Goal: Information Seeking & Learning: Check status

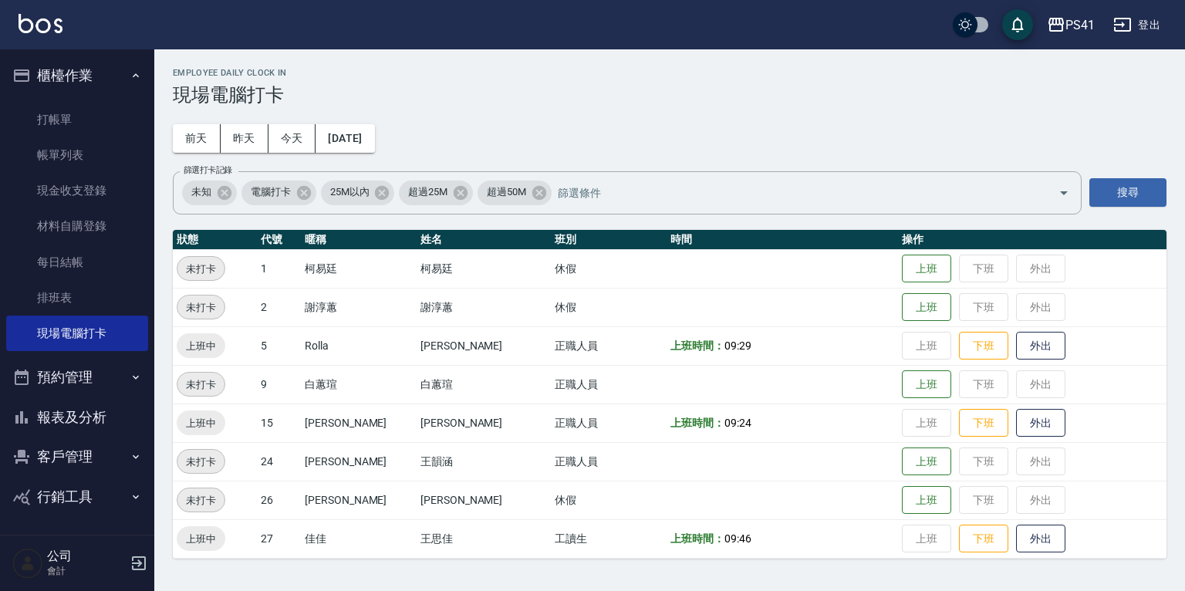
click at [83, 448] on button "客戶管理" at bounding box center [77, 457] width 142 height 40
click at [112, 494] on link "客戶列表" at bounding box center [77, 500] width 142 height 35
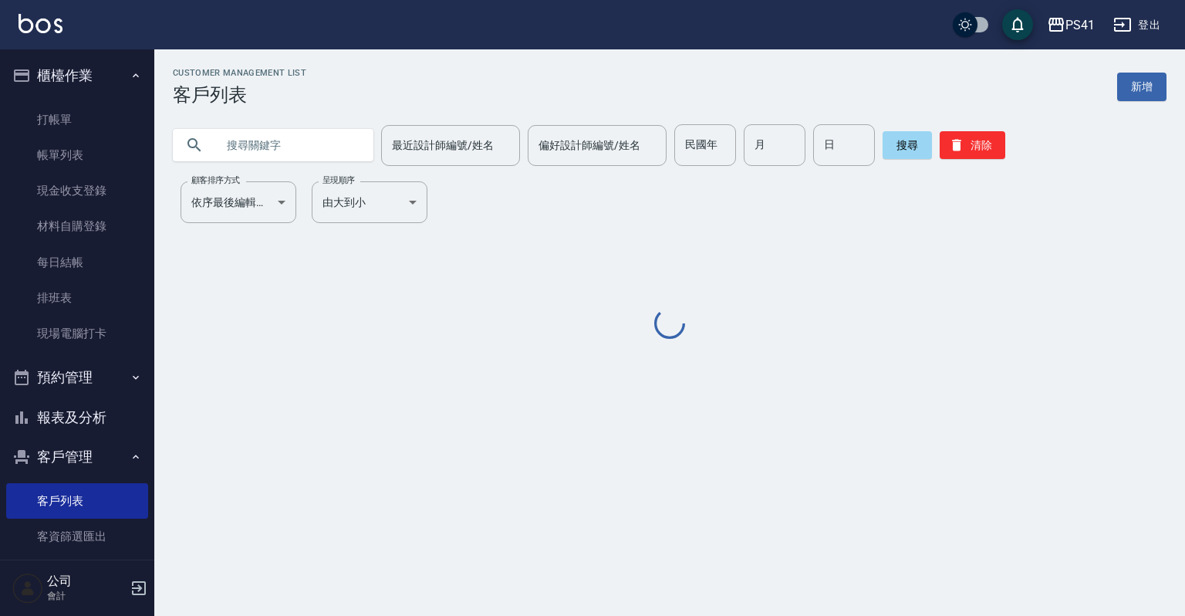
click at [291, 151] on input "text" at bounding box center [288, 145] width 145 height 42
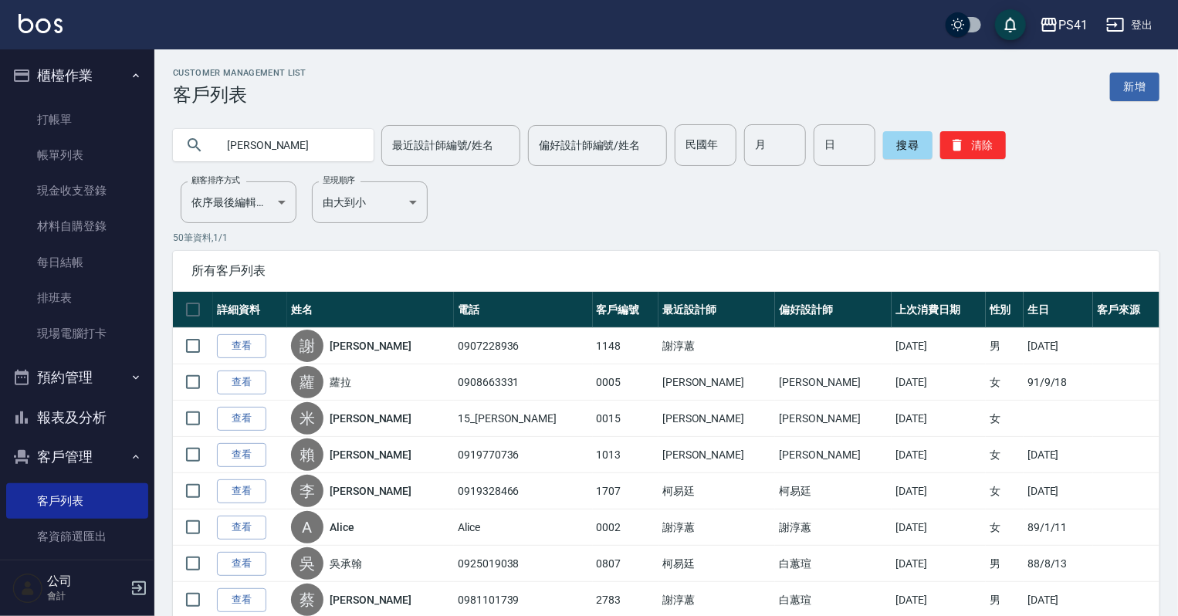
type input "陳虹朱"
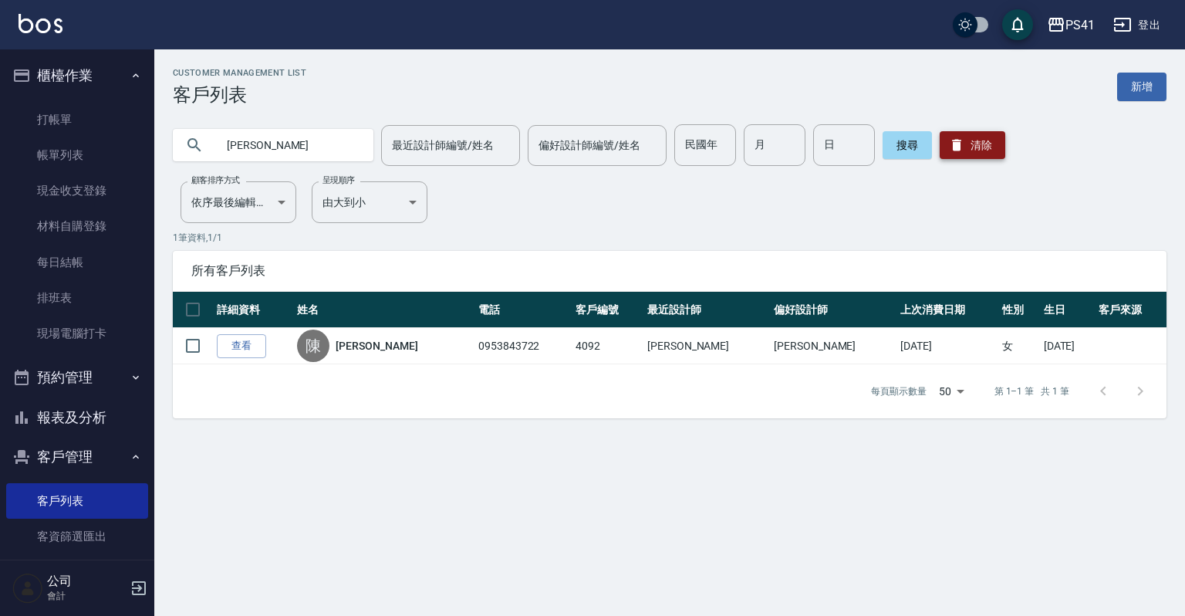
click at [969, 139] on button "清除" at bounding box center [973, 145] width 66 height 28
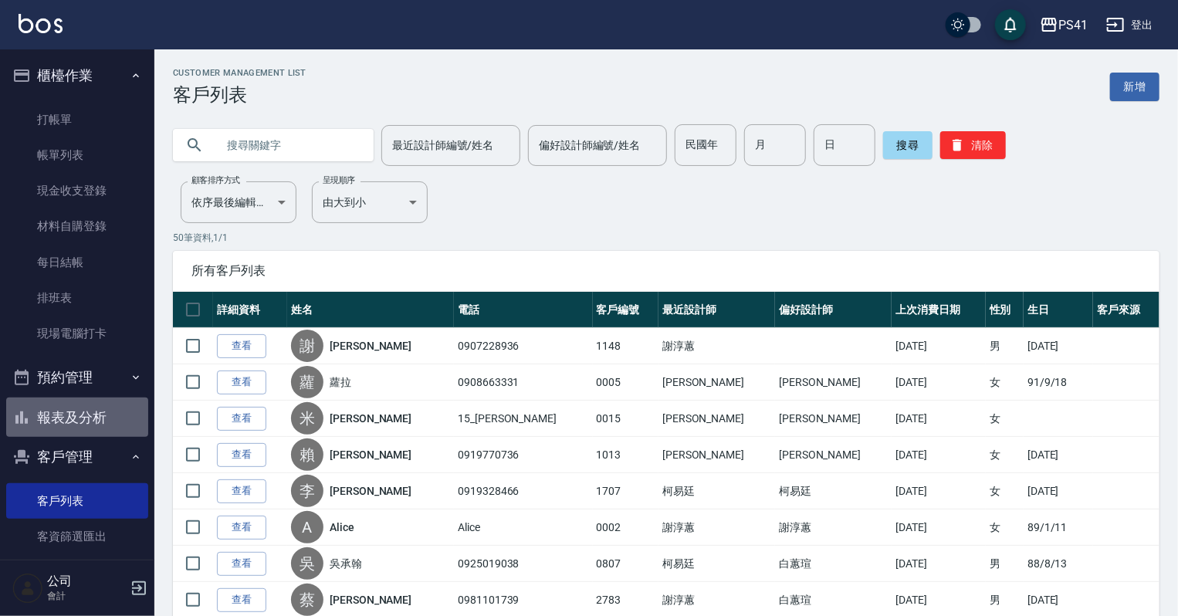
click at [93, 402] on button "報表及分析" at bounding box center [77, 417] width 142 height 40
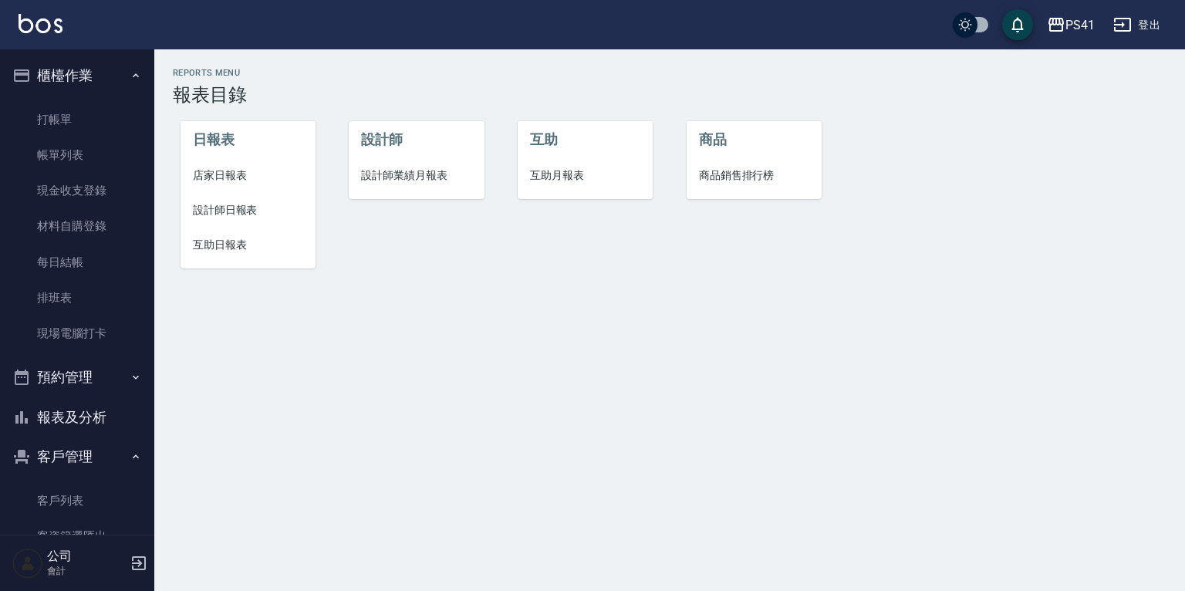
click at [218, 237] on span "互助日報表" at bounding box center [248, 245] width 110 height 16
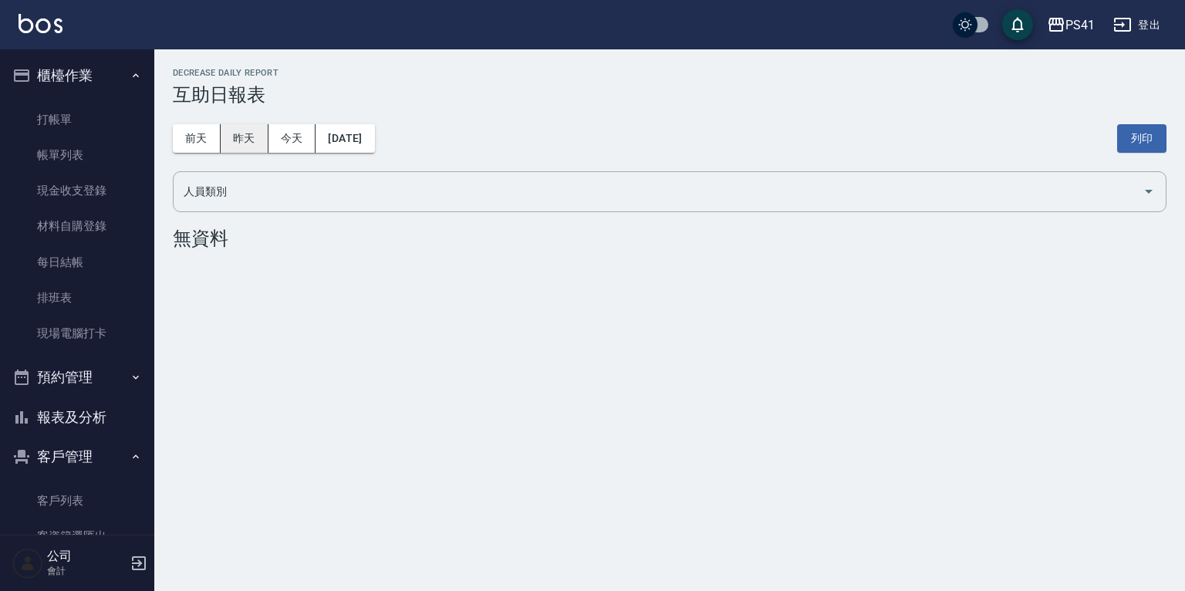
click at [253, 140] on button "昨天" at bounding box center [245, 138] width 48 height 29
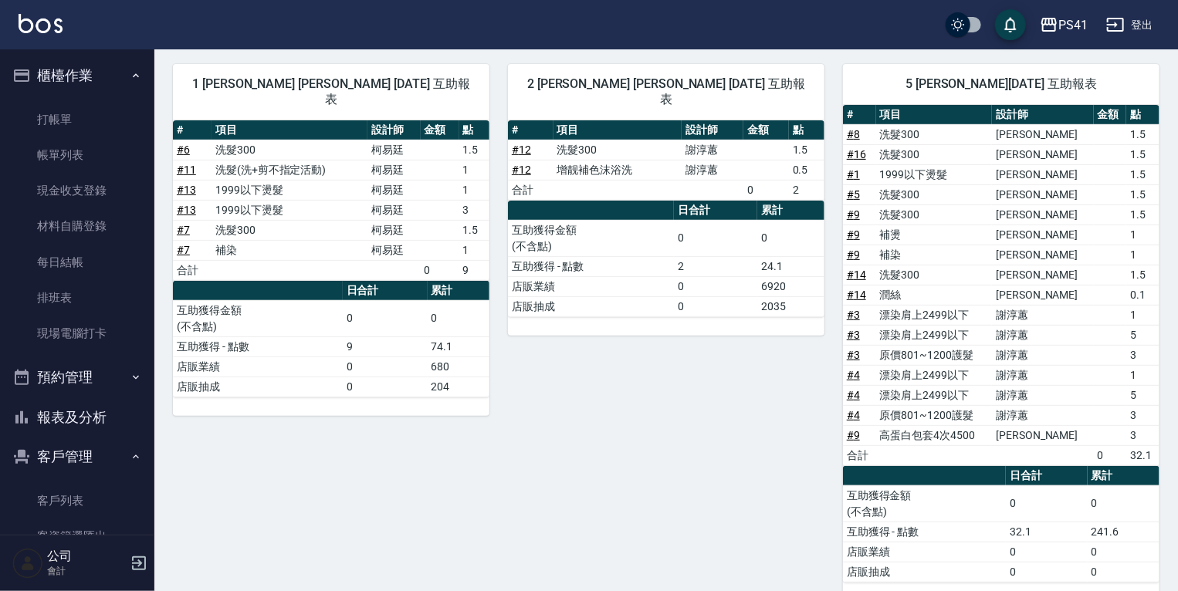
scroll to position [185, 0]
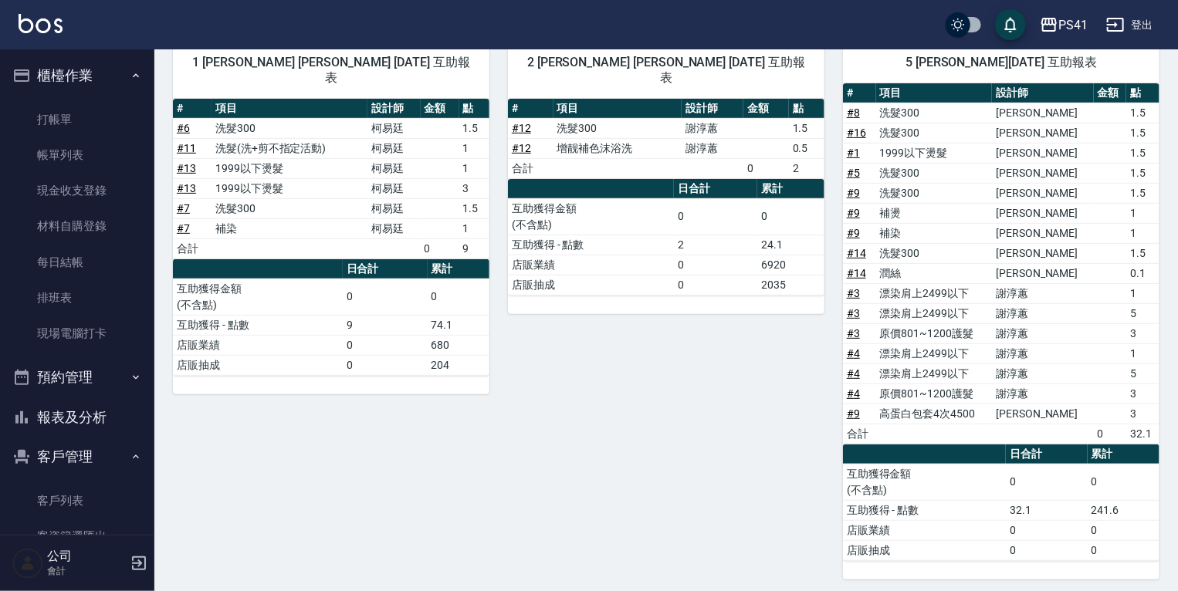
click at [849, 352] on link "# 4" at bounding box center [852, 353] width 13 height 12
click at [852, 316] on link "# 3" at bounding box center [852, 313] width 13 height 12
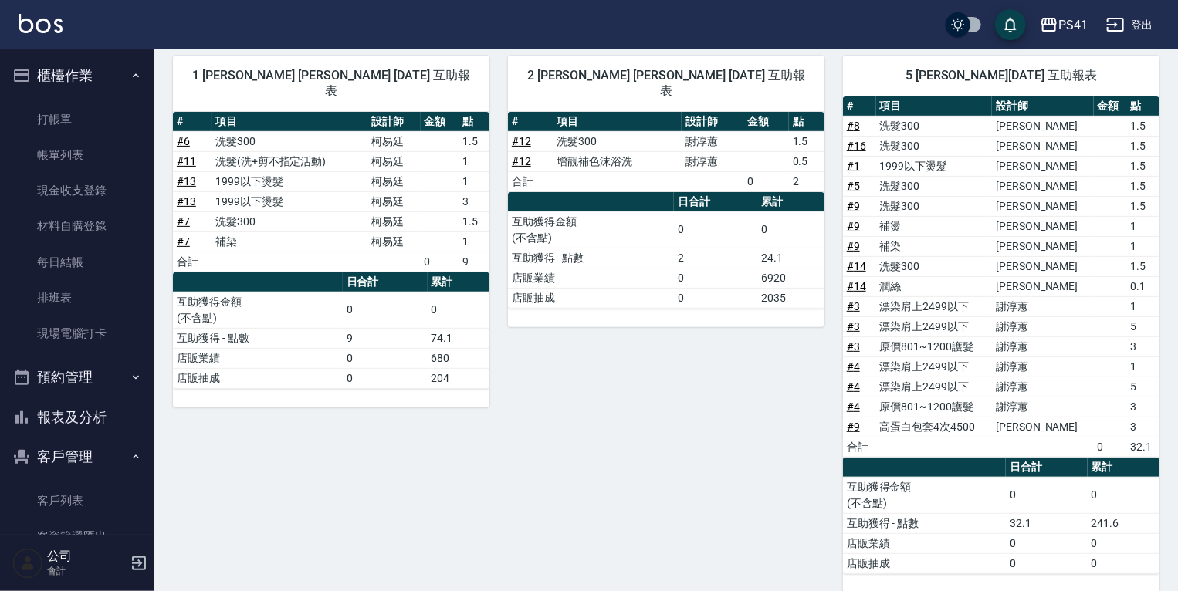
scroll to position [0, 0]
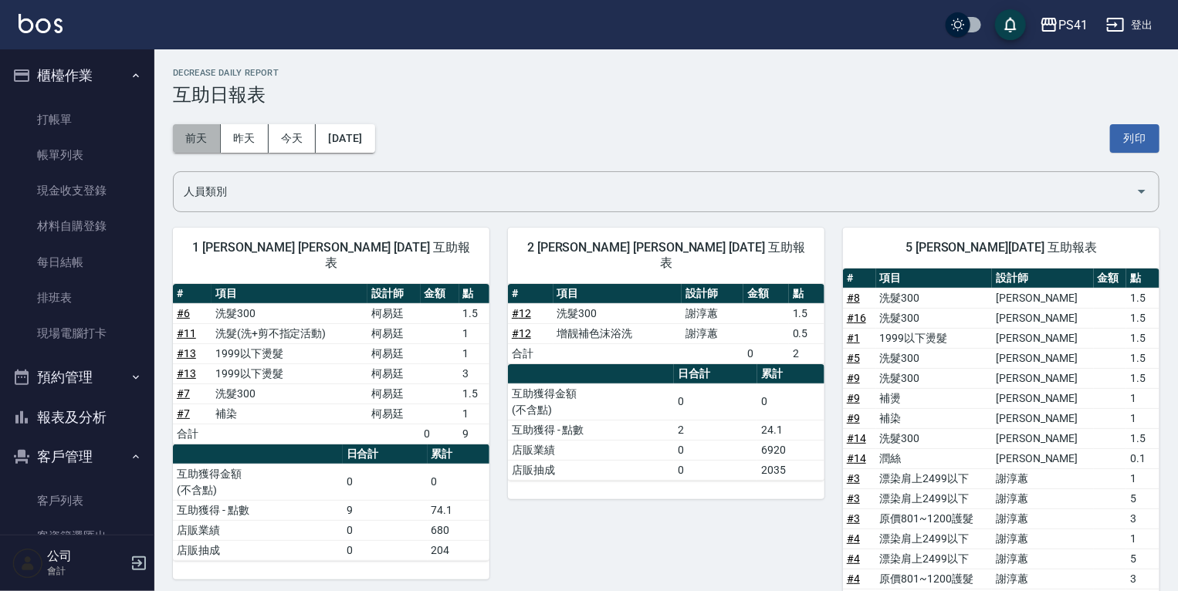
click at [213, 133] on button "前天" at bounding box center [197, 138] width 48 height 29
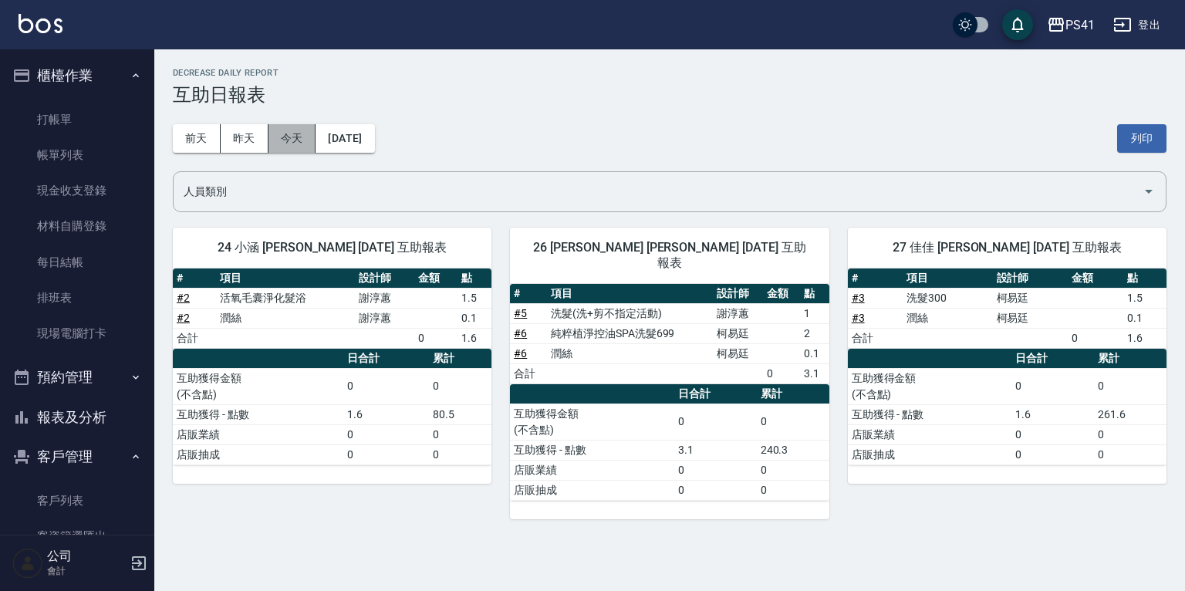
click at [279, 136] on button "今天" at bounding box center [293, 138] width 48 height 29
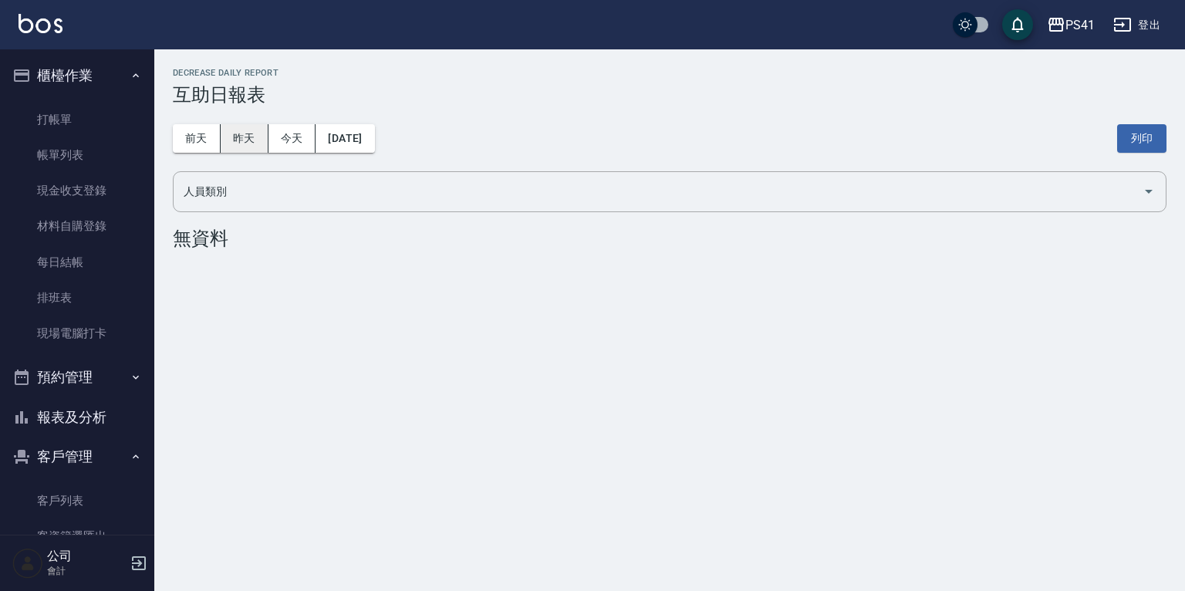
click at [233, 140] on button "昨天" at bounding box center [245, 138] width 48 height 29
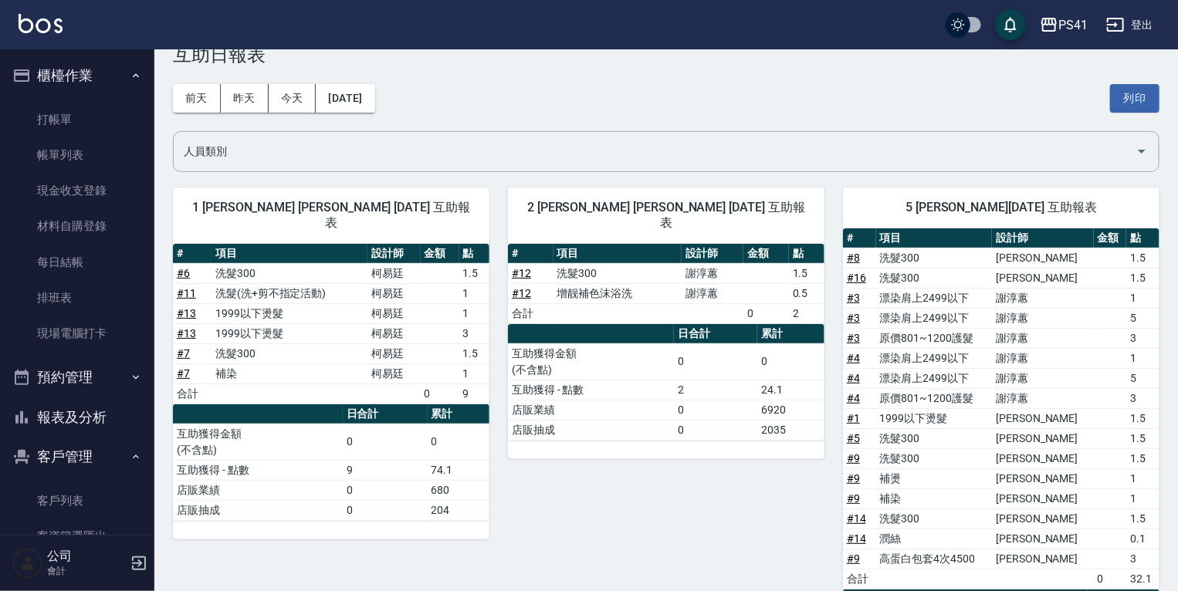
scroll to position [62, 0]
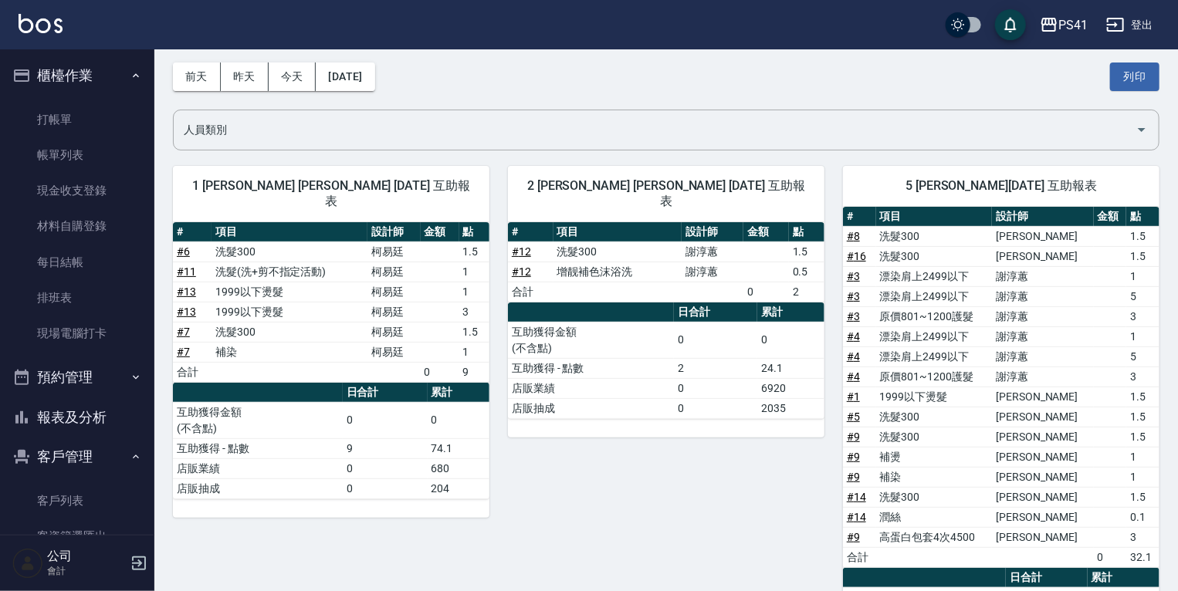
click at [855, 231] on link "# 8" at bounding box center [852, 236] width 13 height 12
click at [850, 255] on link "# 16" at bounding box center [855, 256] width 19 height 12
click at [850, 411] on link "# 5" at bounding box center [852, 417] width 13 height 12
click at [858, 253] on link "# 16" at bounding box center [855, 256] width 19 height 12
click at [71, 491] on link "客戶列表" at bounding box center [77, 500] width 142 height 35
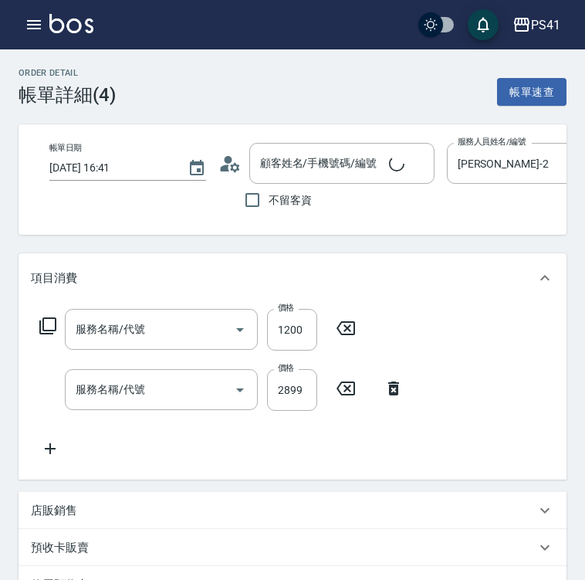
type input "原價801~1200護髮(51200)"
type input "漂染肩上2499以下(42499)"
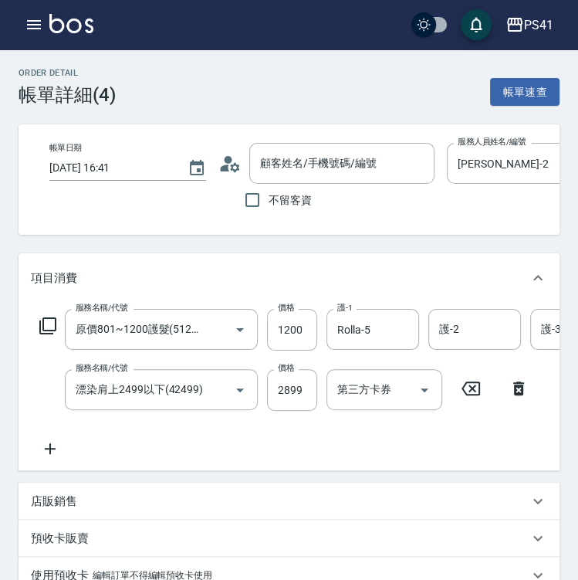
type input "[PERSON_NAME]/0918923781/1243"
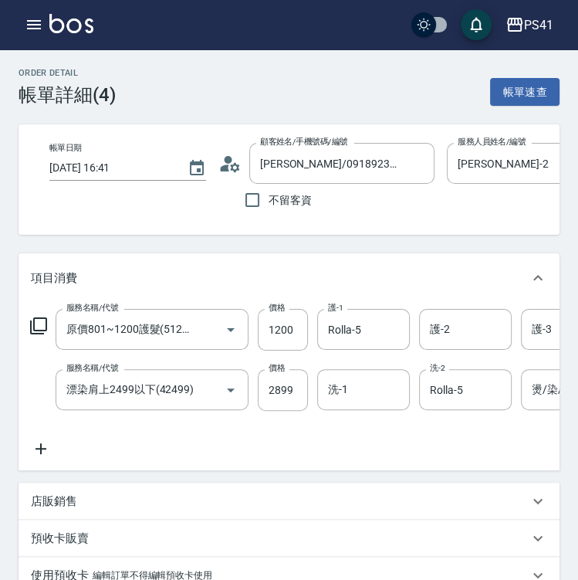
scroll to position [0, 15]
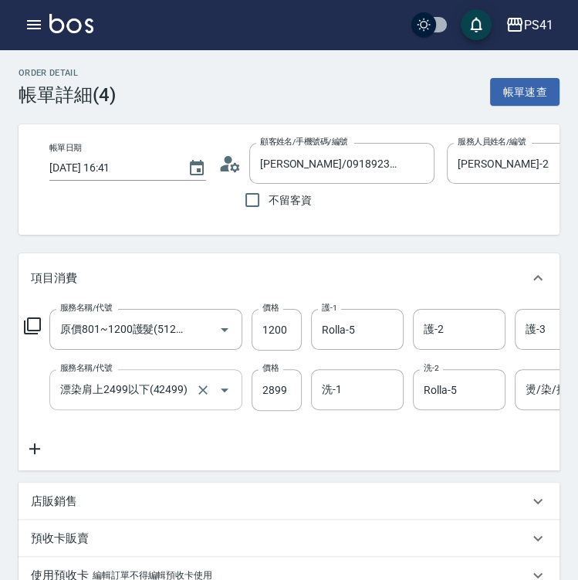
click at [221, 399] on icon "Open" at bounding box center [224, 389] width 19 height 19
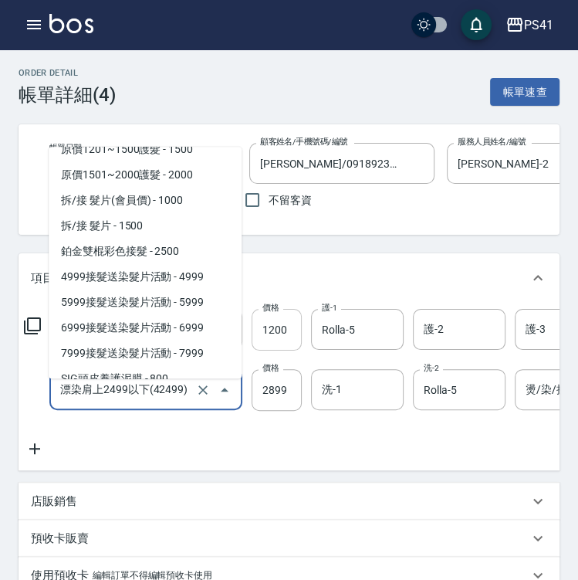
scroll to position [1086, 0]
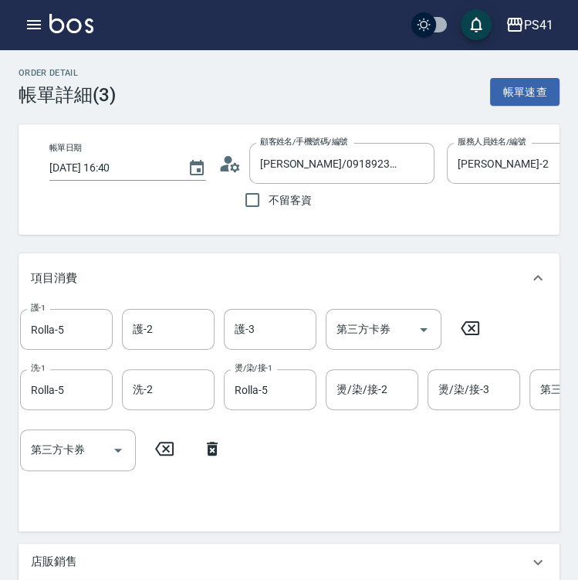
scroll to position [0, 311]
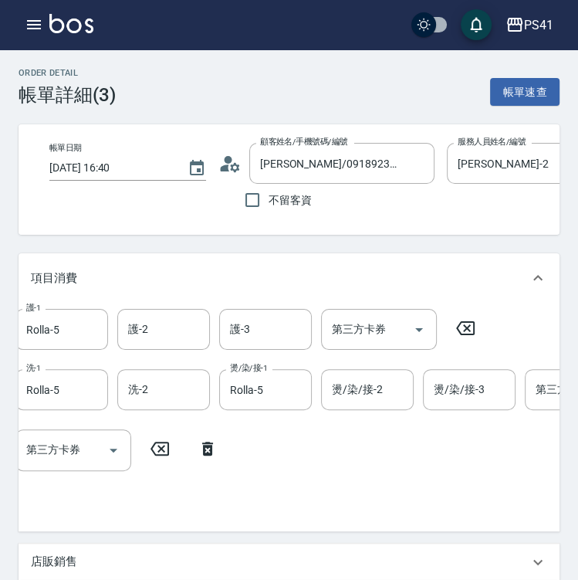
drag, startPoint x: 441, startPoint y: 552, endPoint x: 468, endPoint y: 551, distance: 26.3
click at [468, 552] on div "項目消費 服務名稱/代號 原價801~1200護髮(51200) 服務名稱/代號 價格 1200 價格 護-1 Rolla-5 護-1 護-2 護-2 護-3…" at bounding box center [289, 509] width 541 height 512
